Goal: Task Accomplishment & Management: Complete application form

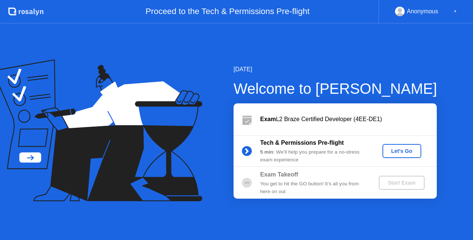
click at [402, 154] on div "Let's Go" at bounding box center [402, 151] width 33 height 6
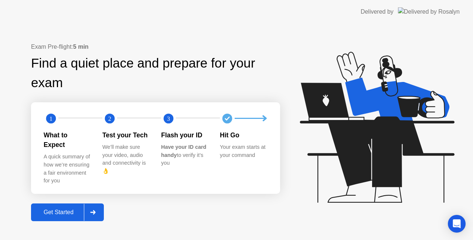
click at [69, 209] on div "Get Started" at bounding box center [58, 212] width 51 height 7
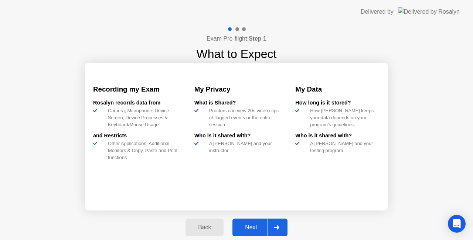
click at [206, 229] on div "Back" at bounding box center [205, 227] width 34 height 7
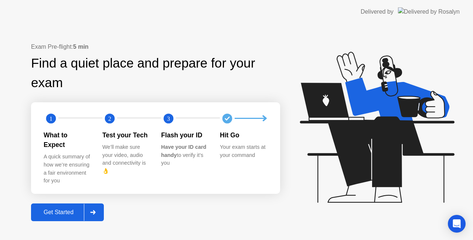
click at [62, 209] on div "Get Started" at bounding box center [58, 212] width 51 height 7
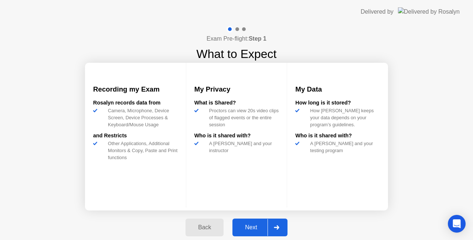
click at [256, 229] on div "Next" at bounding box center [251, 227] width 33 height 7
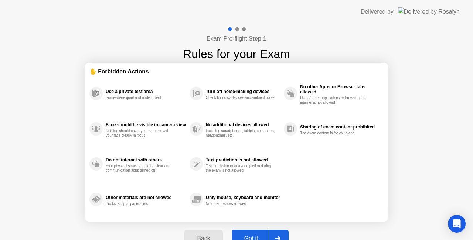
click at [255, 231] on button "Got it" at bounding box center [260, 239] width 57 height 18
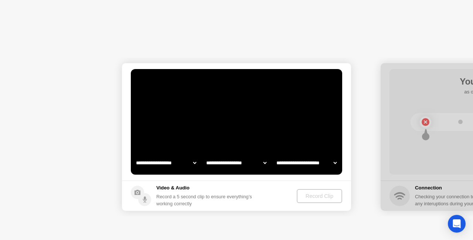
select select "**********"
select select "*******"
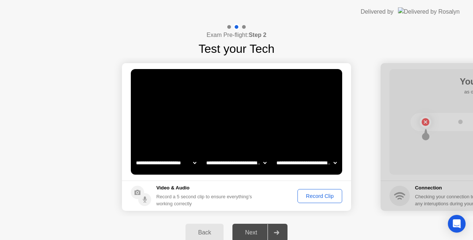
click at [312, 199] on div "Record Clip" at bounding box center [320, 196] width 40 height 6
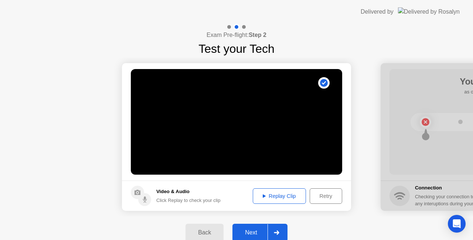
click at [257, 230] on div "Next" at bounding box center [251, 233] width 33 height 7
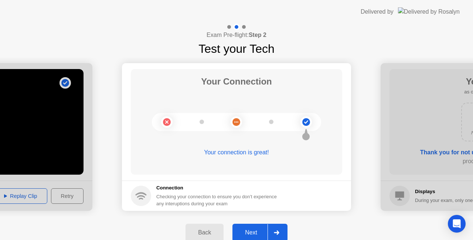
click at [103, 225] on div "Back Next" at bounding box center [236, 233] width 473 height 33
click at [250, 231] on div "Next" at bounding box center [251, 233] width 33 height 7
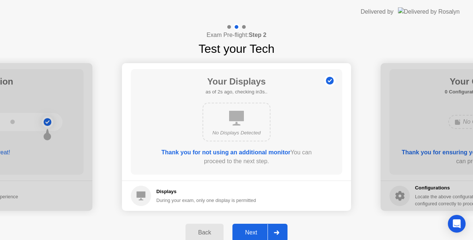
click at [250, 231] on div "Next" at bounding box center [251, 233] width 33 height 7
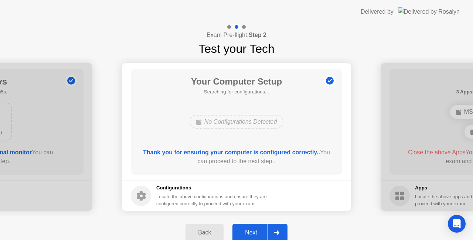
click at [250, 231] on div "Next" at bounding box center [251, 233] width 33 height 7
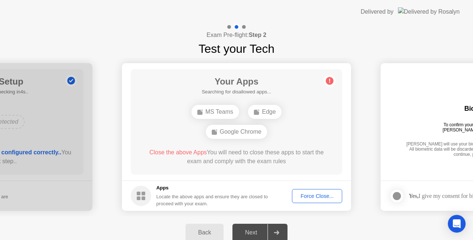
click at [309, 196] on div "Force Close..." at bounding box center [317, 196] width 45 height 6
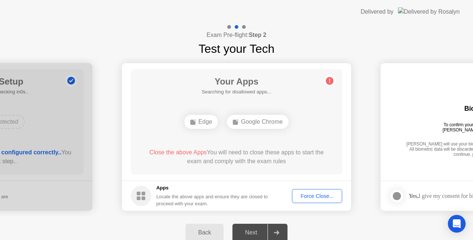
click at [205, 124] on div "Edge" at bounding box center [201, 122] width 34 height 14
click at [305, 194] on div "Force Close..." at bounding box center [317, 196] width 45 height 6
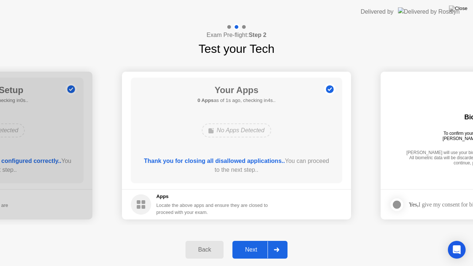
click at [255, 240] on div "Next" at bounding box center [251, 250] width 33 height 7
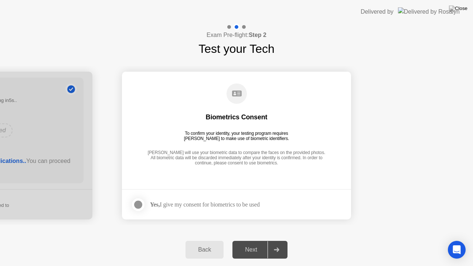
click at [139, 202] on div at bounding box center [138, 204] width 9 height 9
click at [258, 240] on div "Next" at bounding box center [251, 250] width 33 height 7
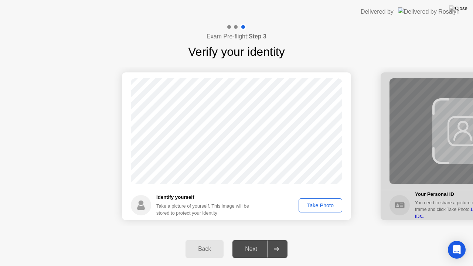
click at [318, 206] on div "Take Photo" at bounding box center [320, 206] width 38 height 6
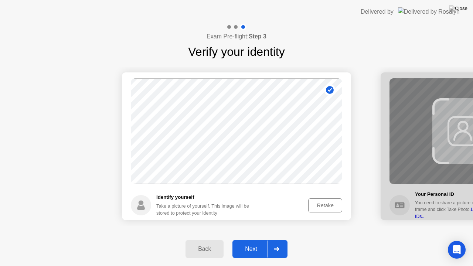
click at [257, 240] on div "Next" at bounding box center [251, 249] width 33 height 7
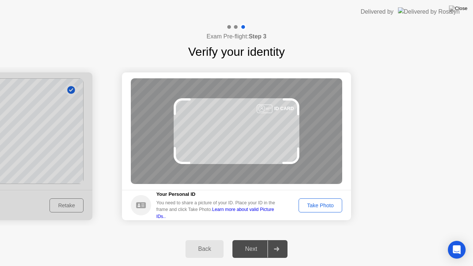
click at [320, 204] on div "Take Photo" at bounding box center [320, 206] width 38 height 6
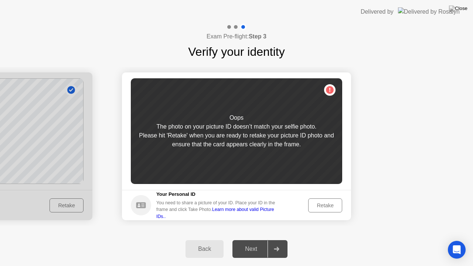
click at [315, 207] on div "Retake" at bounding box center [325, 206] width 29 height 6
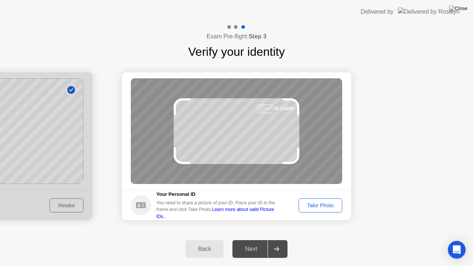
click at [207, 240] on div "Back" at bounding box center [205, 249] width 34 height 7
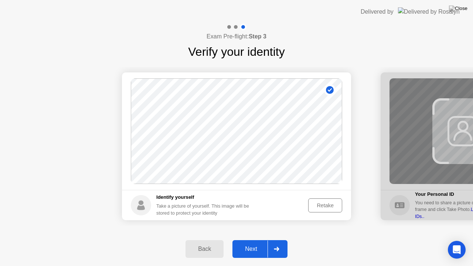
click at [320, 210] on button "Retake" at bounding box center [325, 205] width 34 height 14
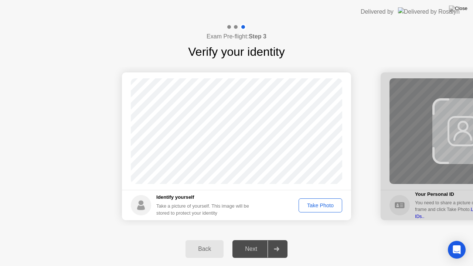
click at [320, 203] on div "Take Photo" at bounding box center [320, 206] width 38 height 6
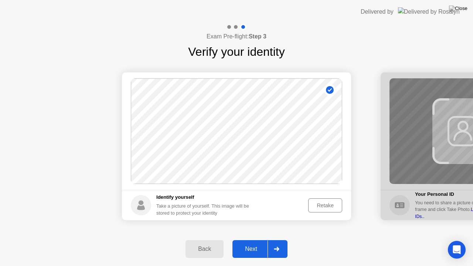
click at [251, 240] on div "Next" at bounding box center [251, 249] width 33 height 7
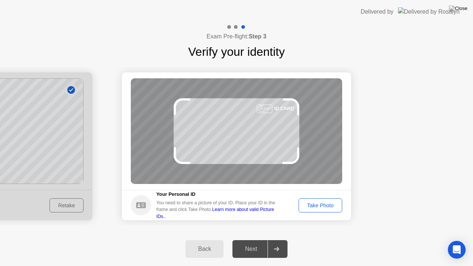
click at [322, 206] on div "Take Photo" at bounding box center [320, 206] width 38 height 6
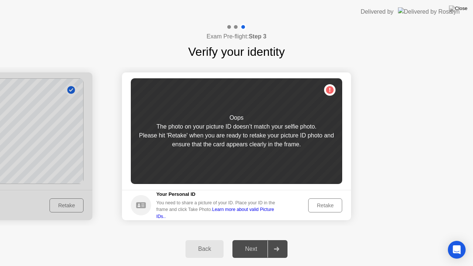
click at [329, 203] on div "Retake" at bounding box center [325, 206] width 29 height 6
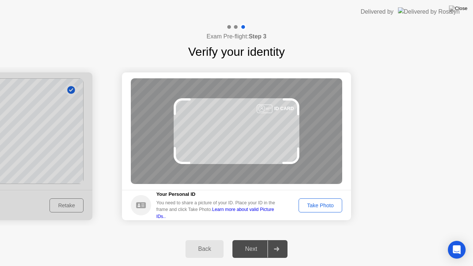
click at [325, 206] on div "Take Photo" at bounding box center [320, 206] width 38 height 6
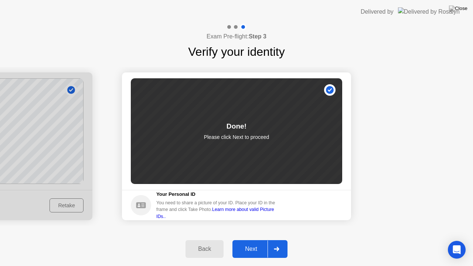
click at [247, 240] on div "Next" at bounding box center [251, 249] width 33 height 7
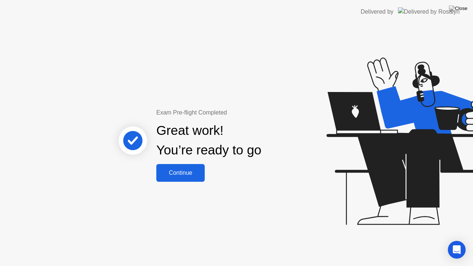
click at [190, 174] on div "Continue" at bounding box center [181, 173] width 44 height 7
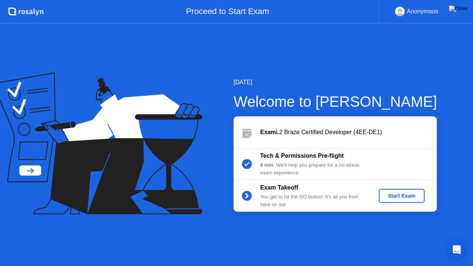
click at [410, 197] on div "Start Exam" at bounding box center [402, 196] width 40 height 6
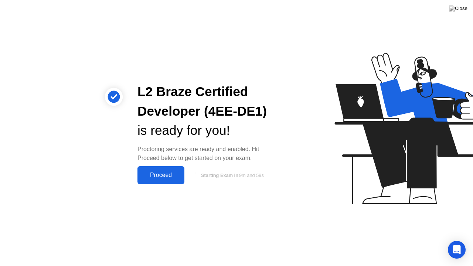
click at [156, 174] on div "Proceed" at bounding box center [161, 175] width 43 height 7
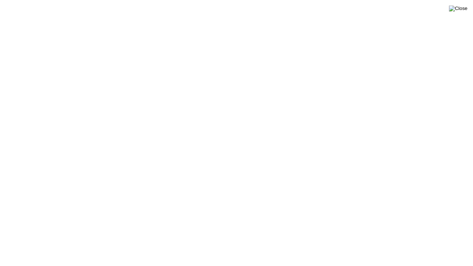
click at [460, 9] on img at bounding box center [458, 9] width 18 height 6
